Goal: Information Seeking & Learning: Learn about a topic

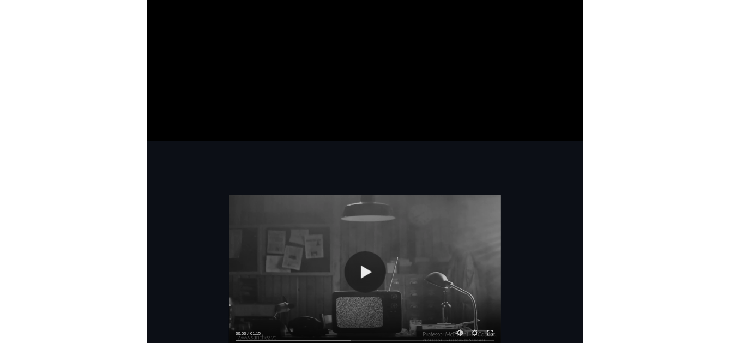
scroll to position [599, 0]
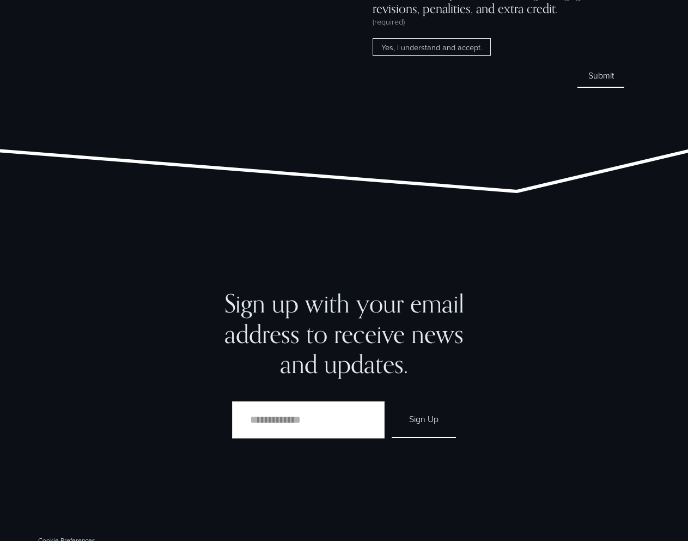
scroll to position [8714, 0]
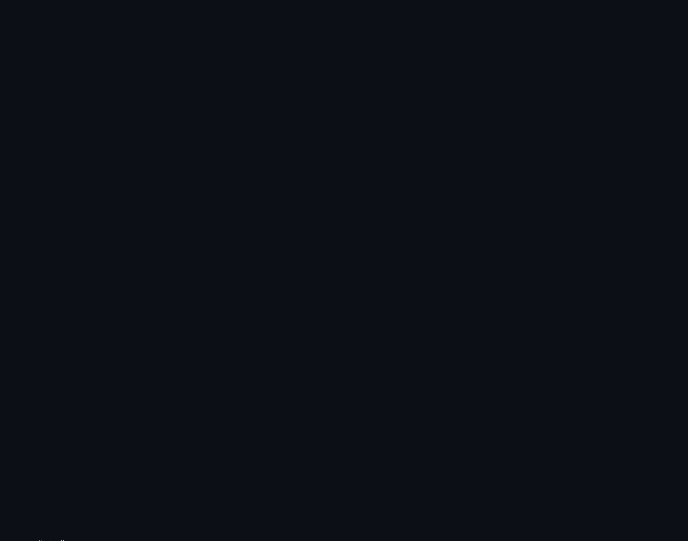
scroll to position [1220, 0]
